Goal: Transaction & Acquisition: Purchase product/service

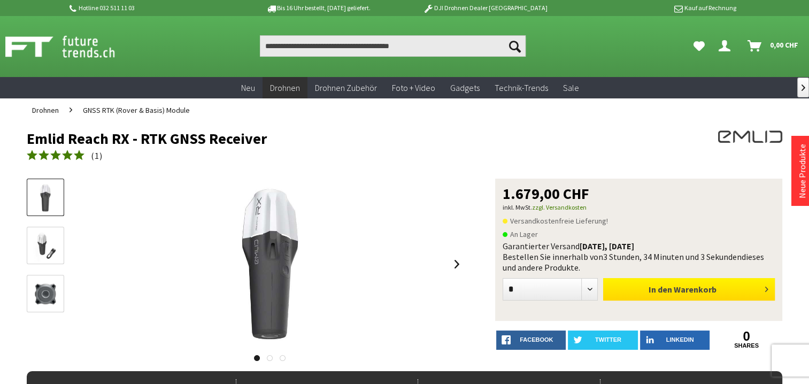
click at [704, 295] on button "In den Warenkorb" at bounding box center [689, 289] width 172 height 22
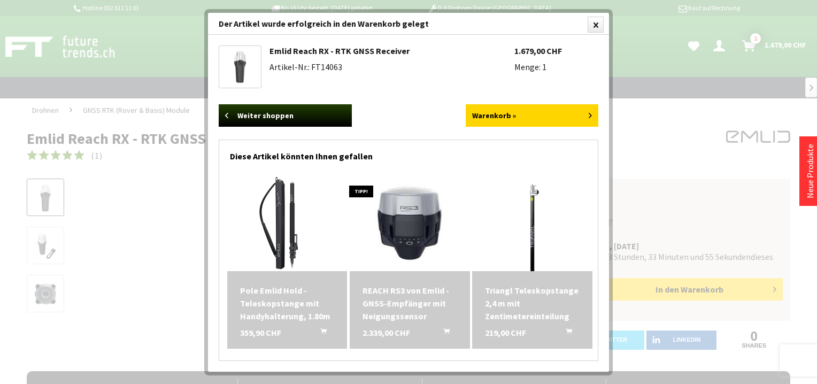
click at [279, 280] on div "Pole Emlid Hold - Teleskopstange mit Handyhalterung, 1.80m 359,90 CHF In den Wa…" at bounding box center [287, 310] width 120 height 78
click at [282, 214] on img at bounding box center [287, 223] width 96 height 96
click at [289, 51] on link "Emlid Reach RX - RTK GNSS Receiver" at bounding box center [339, 50] width 140 height 11
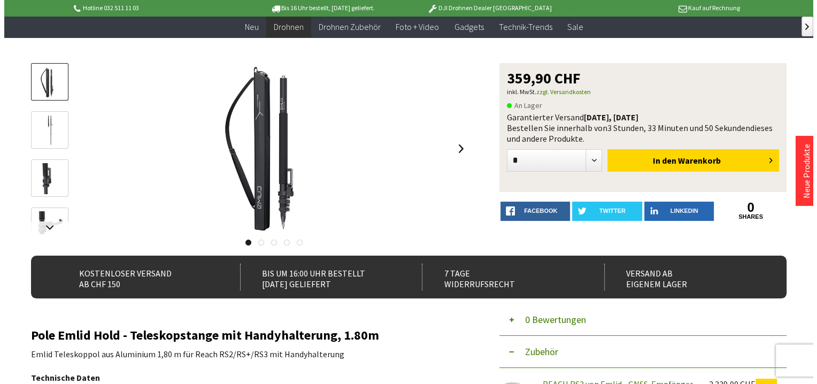
scroll to position [107, 0]
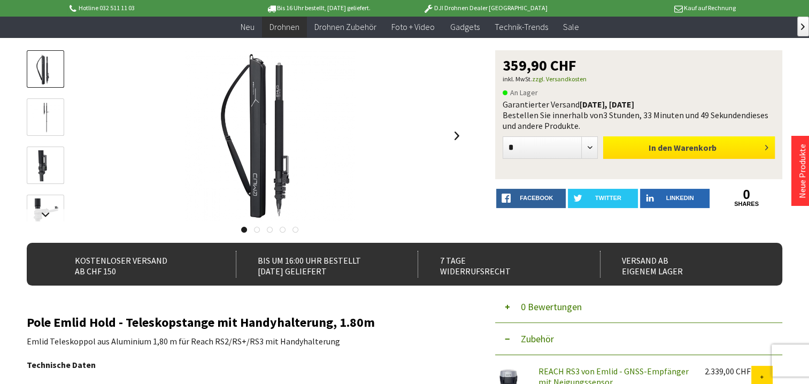
click at [663, 147] on span "In den" at bounding box center [661, 147] width 24 height 11
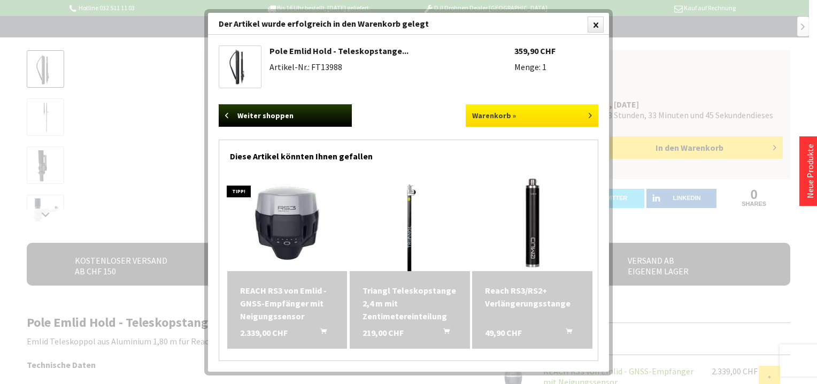
click at [498, 116] on link "Warenkorb »" at bounding box center [532, 115] width 133 height 22
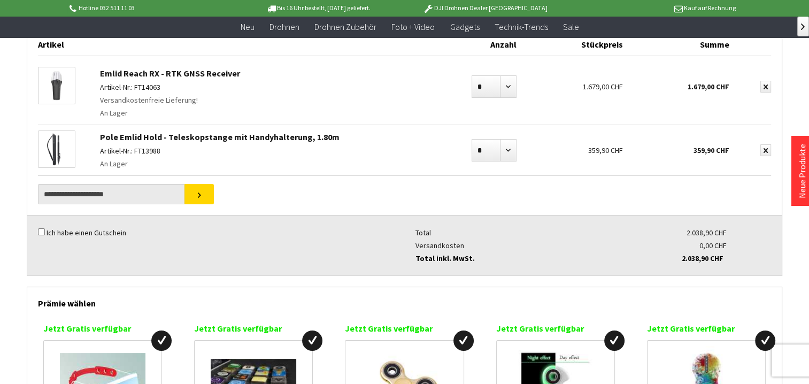
scroll to position [53, 0]
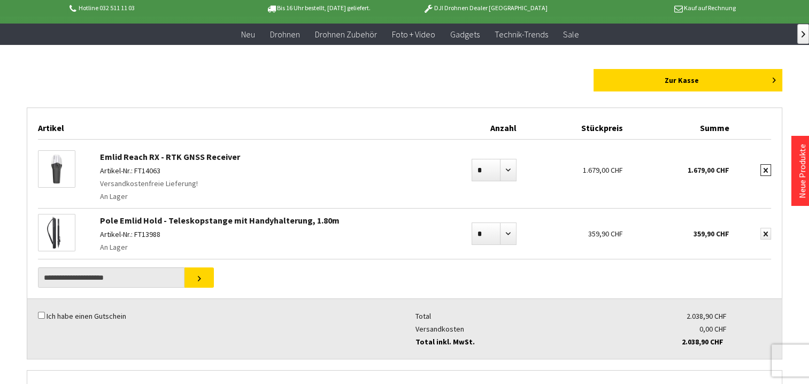
click at [767, 168] on icon "submit" at bounding box center [766, 170] width 4 height 5
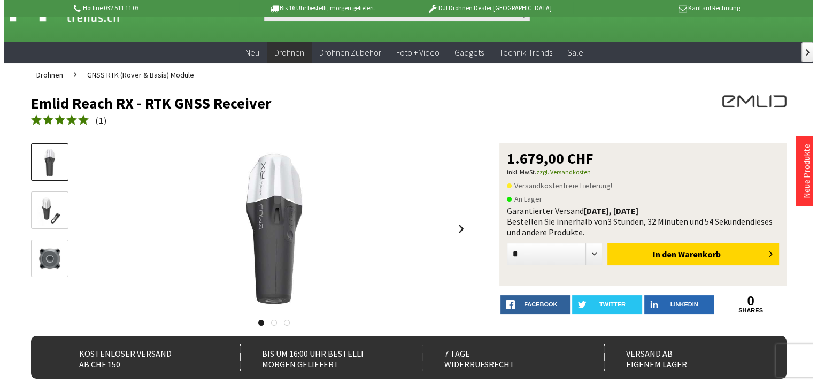
scroll to position [53, 0]
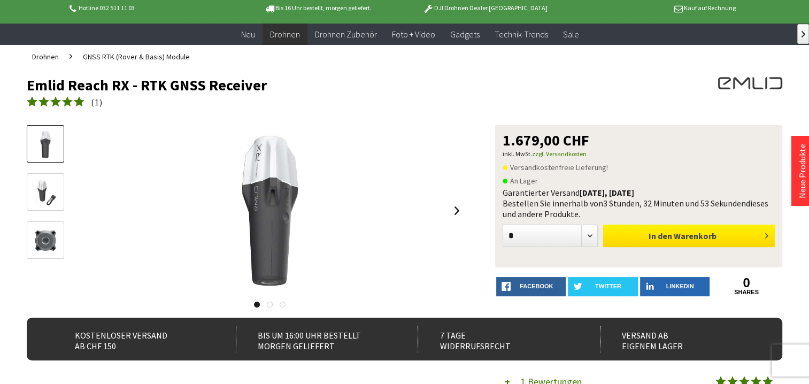
click at [704, 240] on span "Warenkorb" at bounding box center [695, 235] width 43 height 11
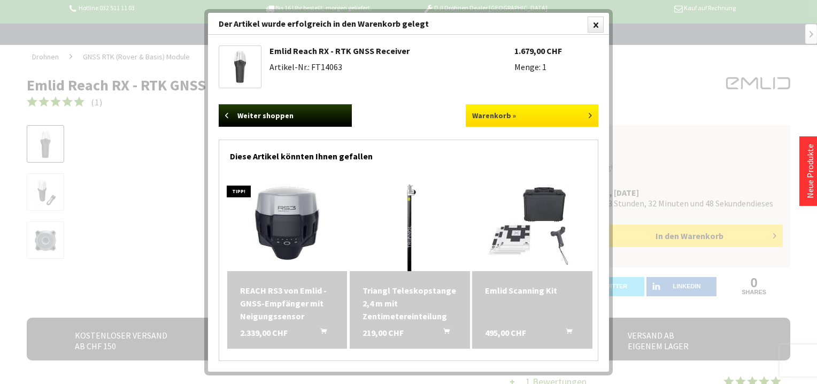
click at [503, 118] on link "Warenkorb »" at bounding box center [532, 115] width 133 height 22
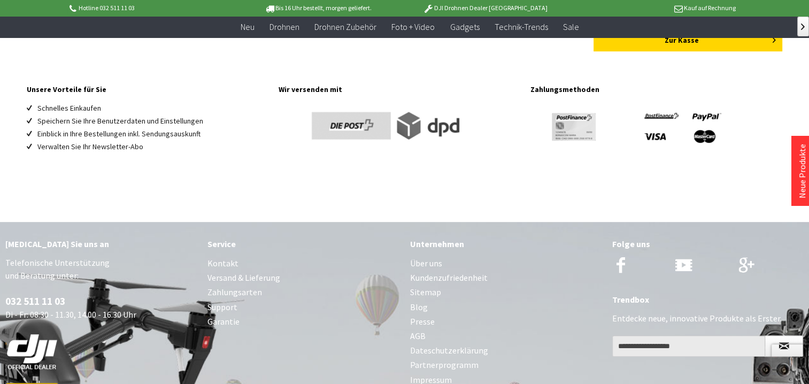
scroll to position [742, 0]
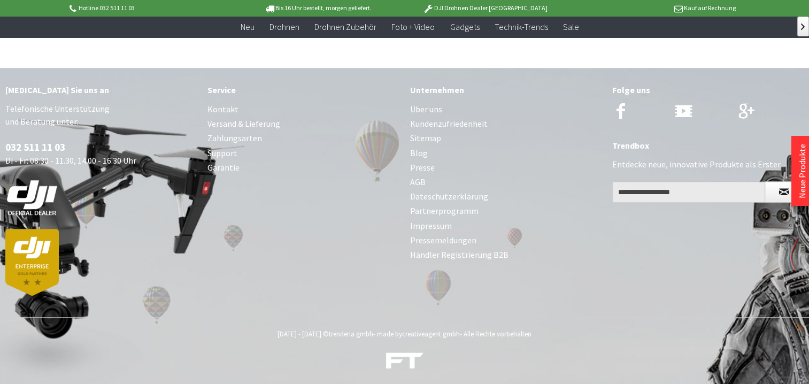
click at [236, 139] on link "Zahlungsarten" at bounding box center [302, 138] width 191 height 14
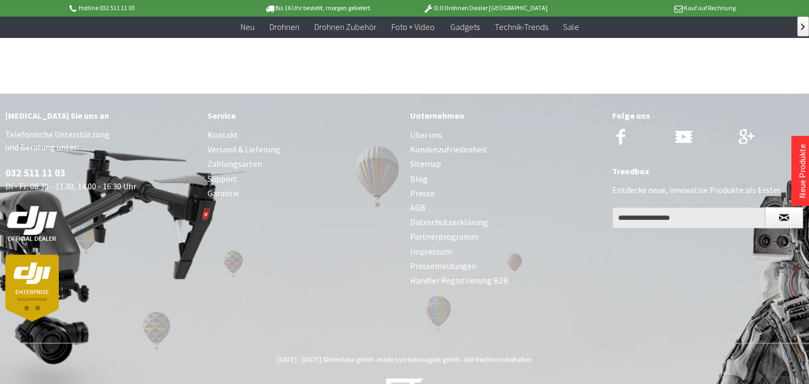
scroll to position [737, 0]
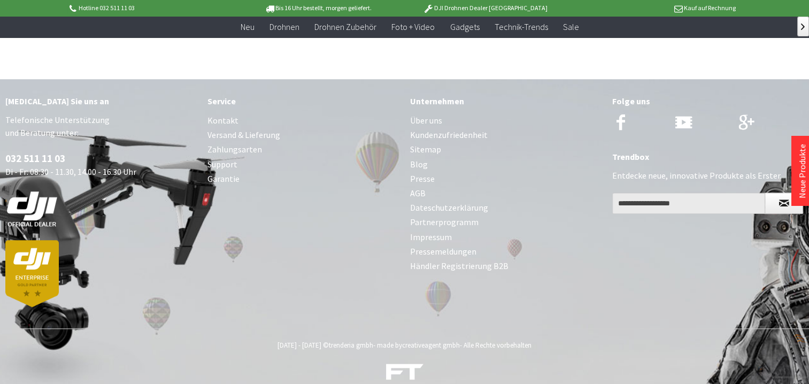
click at [221, 113] on link "Kontakt" at bounding box center [302, 120] width 191 height 14
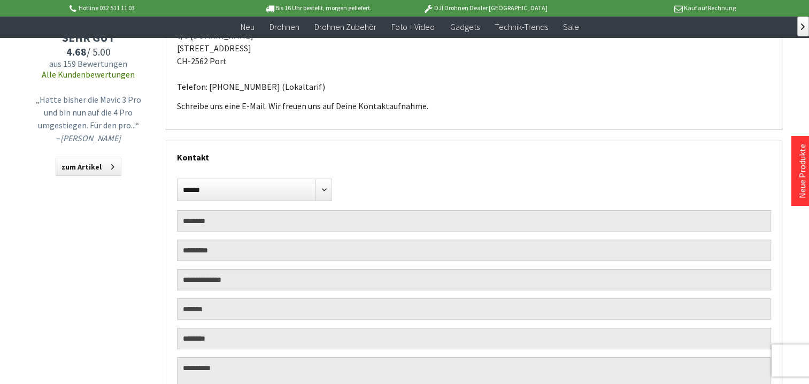
scroll to position [160, 0]
